Goal: Task Accomplishment & Management: Manage account settings

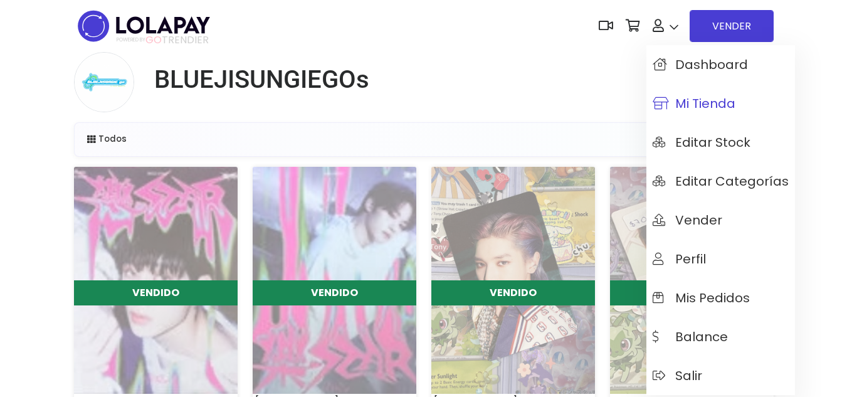
click at [717, 105] on span "Mi tienda" at bounding box center [693, 104] width 83 height 14
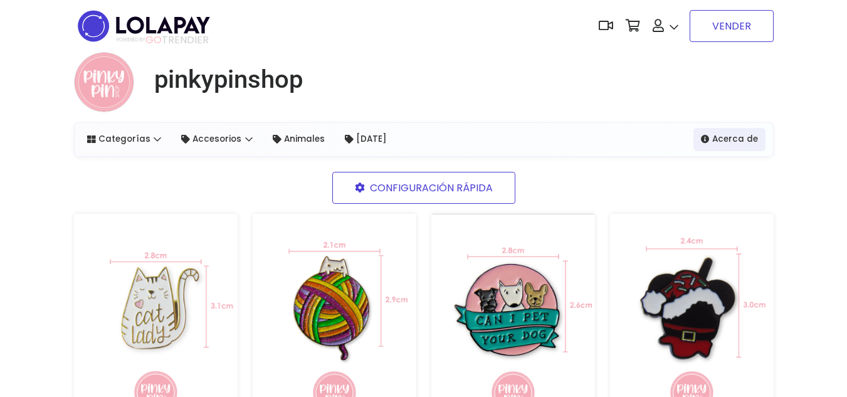
click at [730, 29] on link "VENDER" at bounding box center [731, 26] width 84 height 32
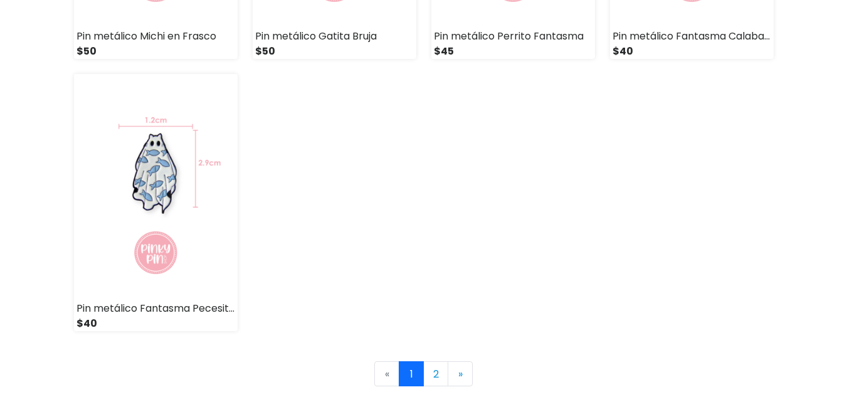
scroll to position [1817, 0]
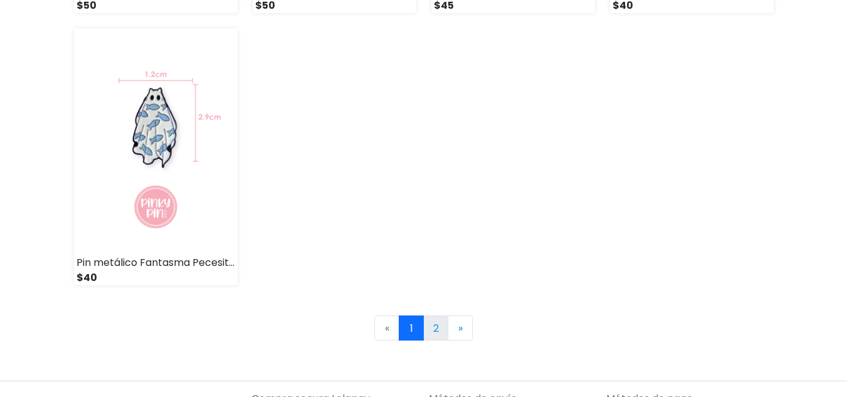
click at [440, 329] on link "2" at bounding box center [435, 327] width 25 height 25
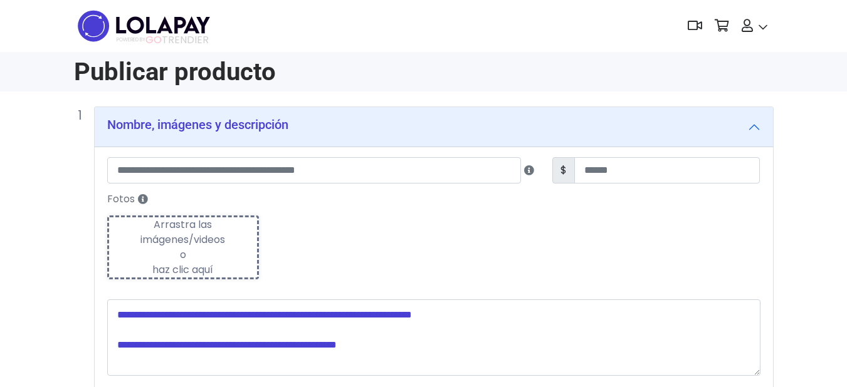
click at [483, 49] on nav "POWERED BY GO TRENDIER Dashboard" at bounding box center [423, 26] width 699 height 52
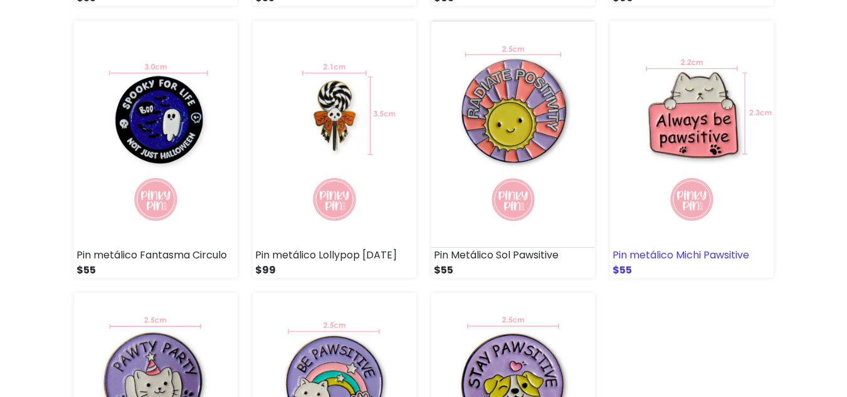
scroll to position [689, 0]
